Goal: Find specific page/section: Find specific page/section

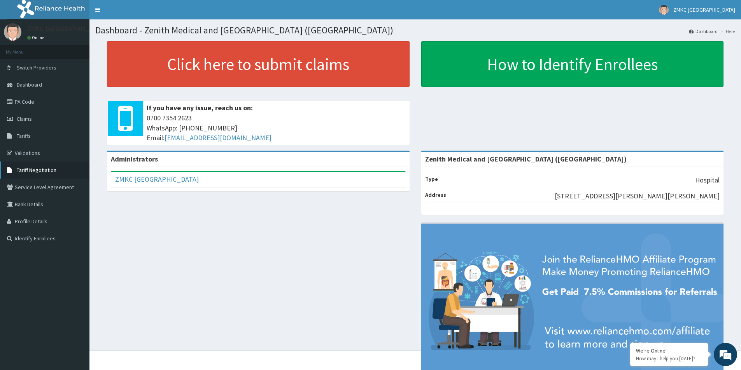
click at [36, 168] on span "Tariff Negotiation" at bounding box center [37, 170] width 40 height 7
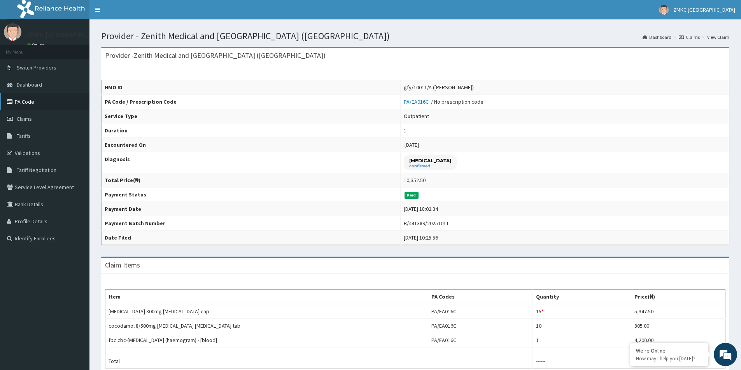
click at [42, 104] on link "PA Code" at bounding box center [44, 101] width 89 height 17
